Goal: Transaction & Acquisition: Book appointment/travel/reservation

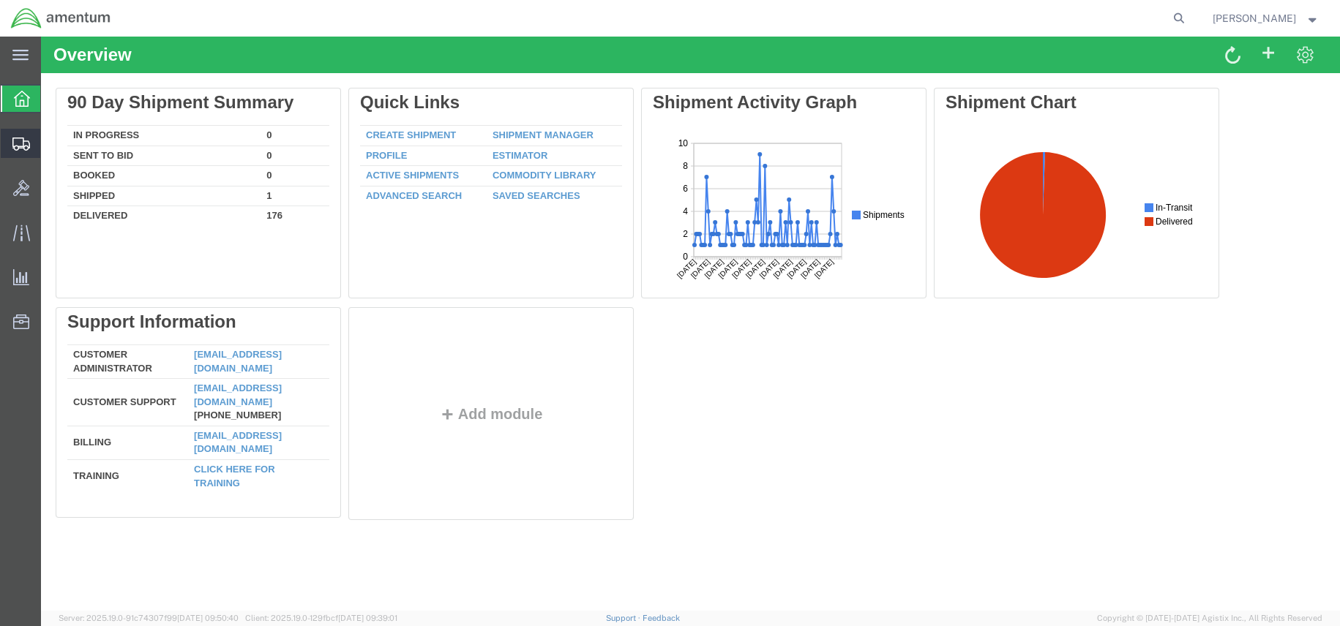
click at [50, 140] on span "Shipments" at bounding box center [45, 143] width 10 height 29
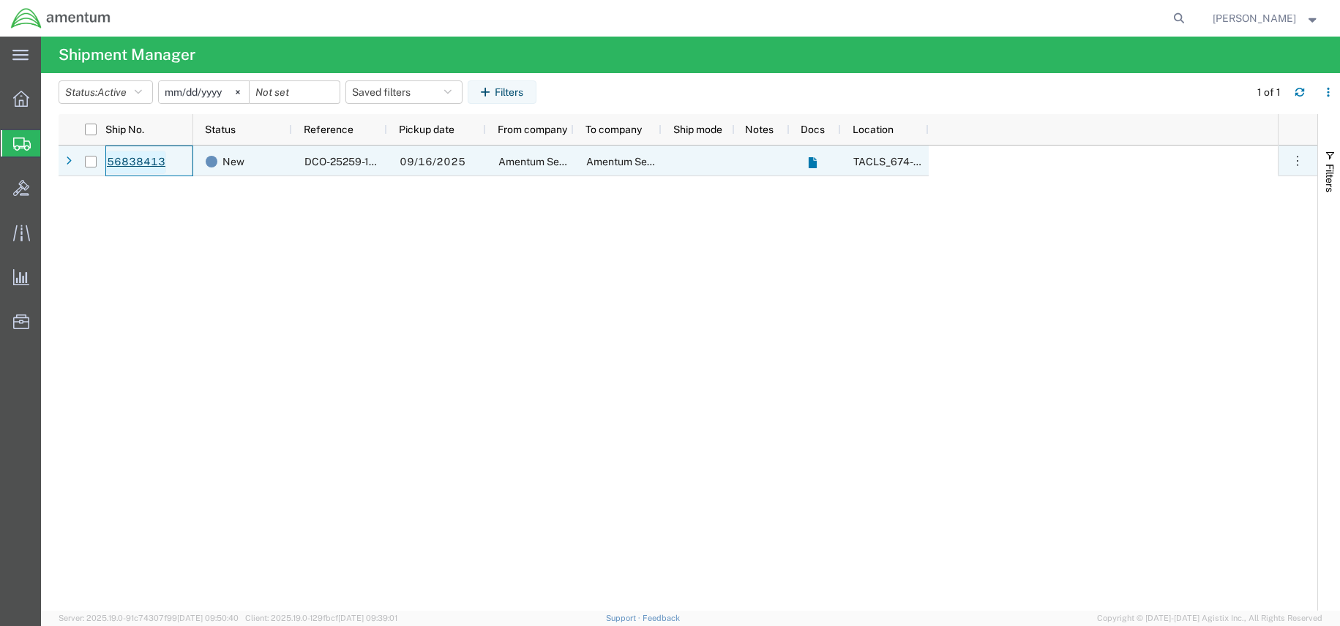
click at [124, 161] on link "56838413" at bounding box center [136, 162] width 60 height 23
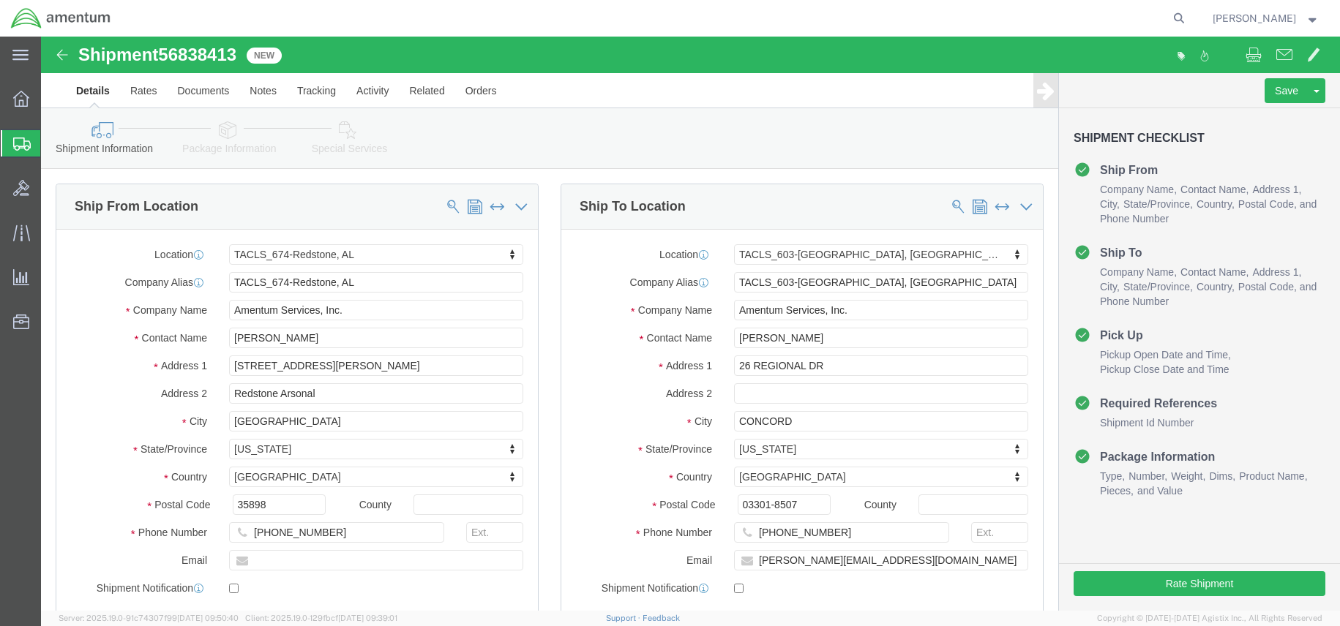
select select "42736"
select select "42708"
click input "checkbox"
checkbox input "true"
click button "Rate Shipment"
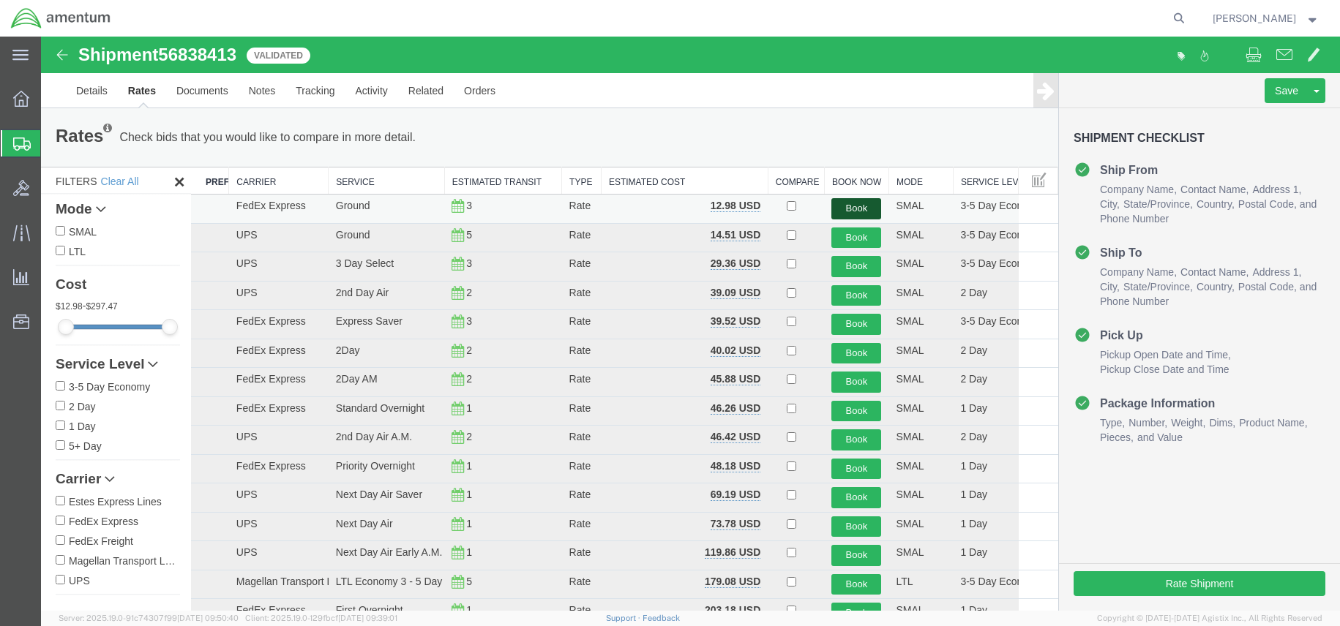
click at [832, 210] on button "Book" at bounding box center [856, 208] width 50 height 21
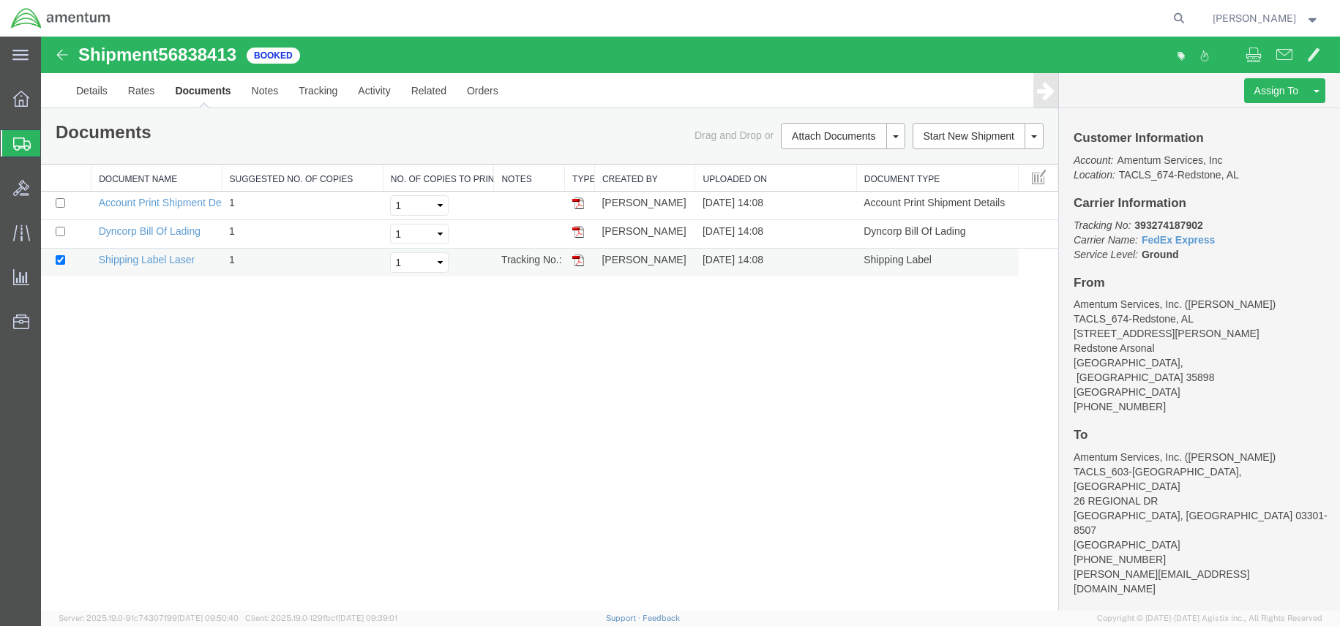
click at [577, 261] on img at bounding box center [578, 261] width 12 height 12
